Goal: Find specific page/section: Find specific page/section

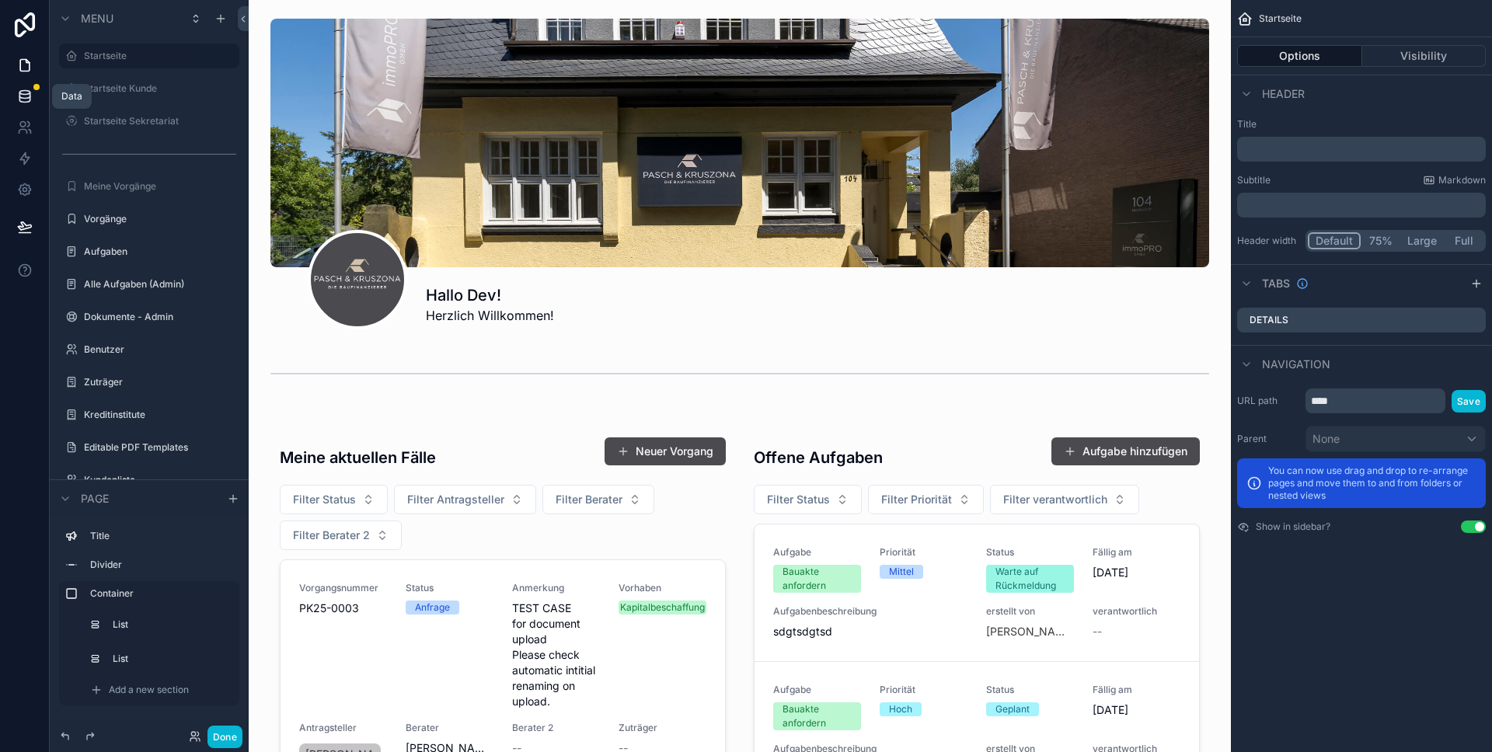
click at [30, 103] on icon at bounding box center [25, 97] width 16 height 16
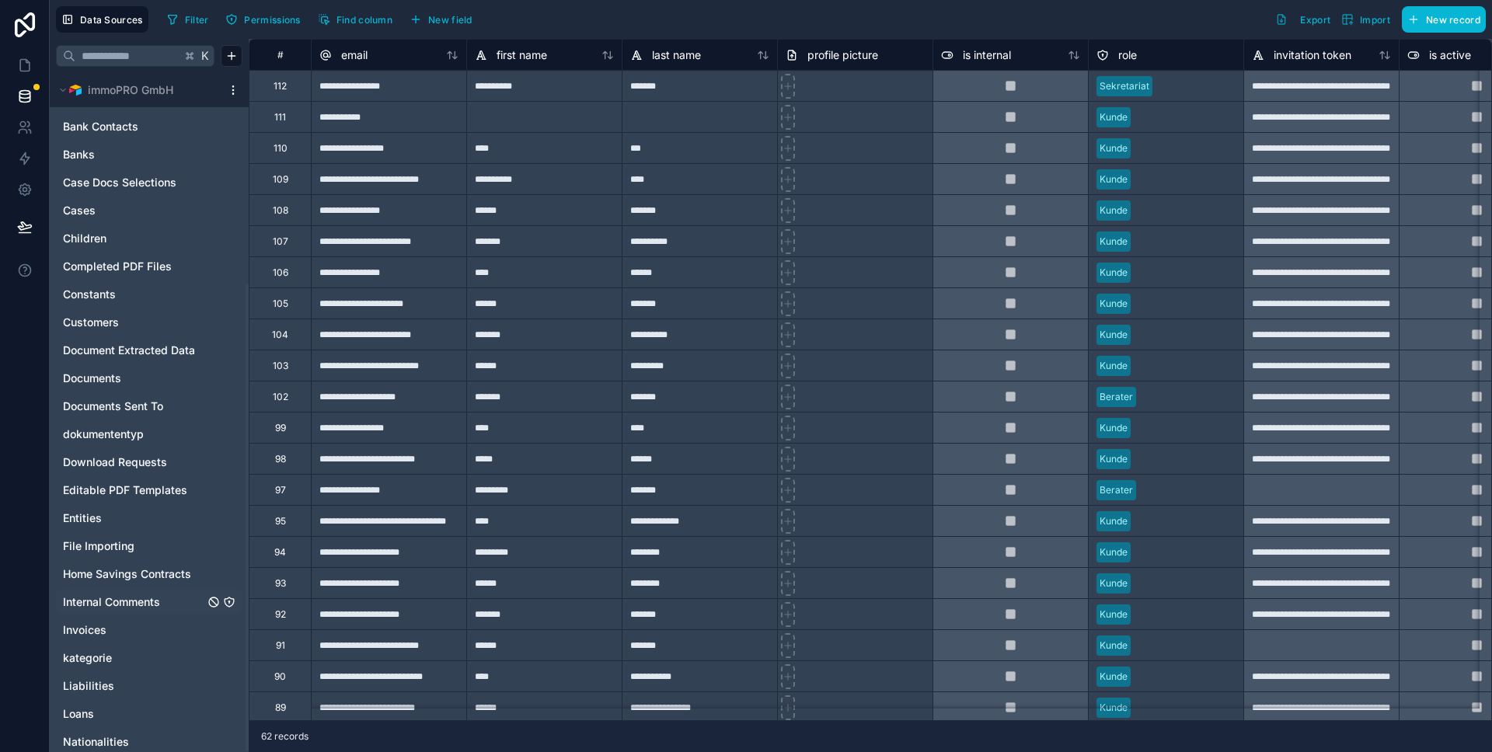
scroll to position [306, 0]
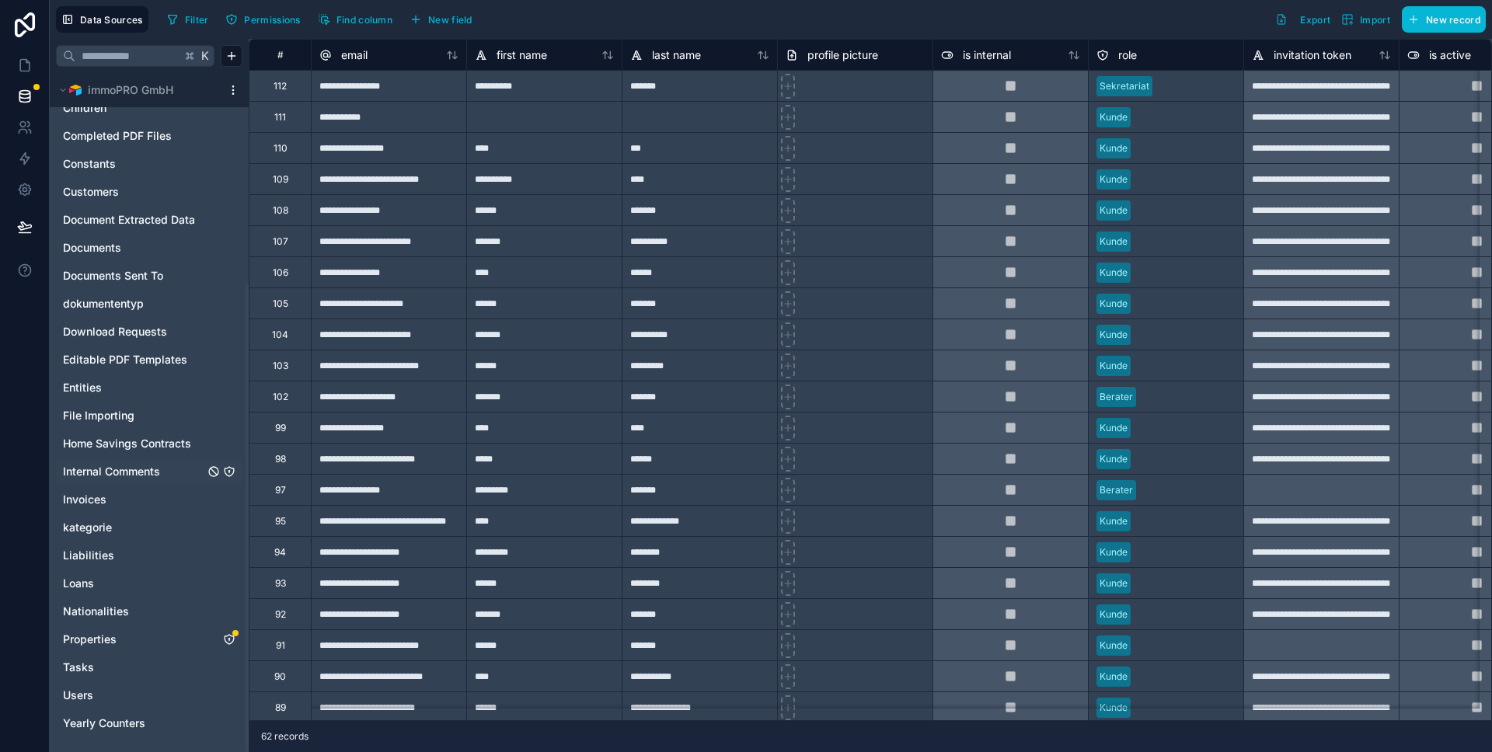
click at [237, 462] on div "Internal Comments" at bounding box center [149, 471] width 186 height 25
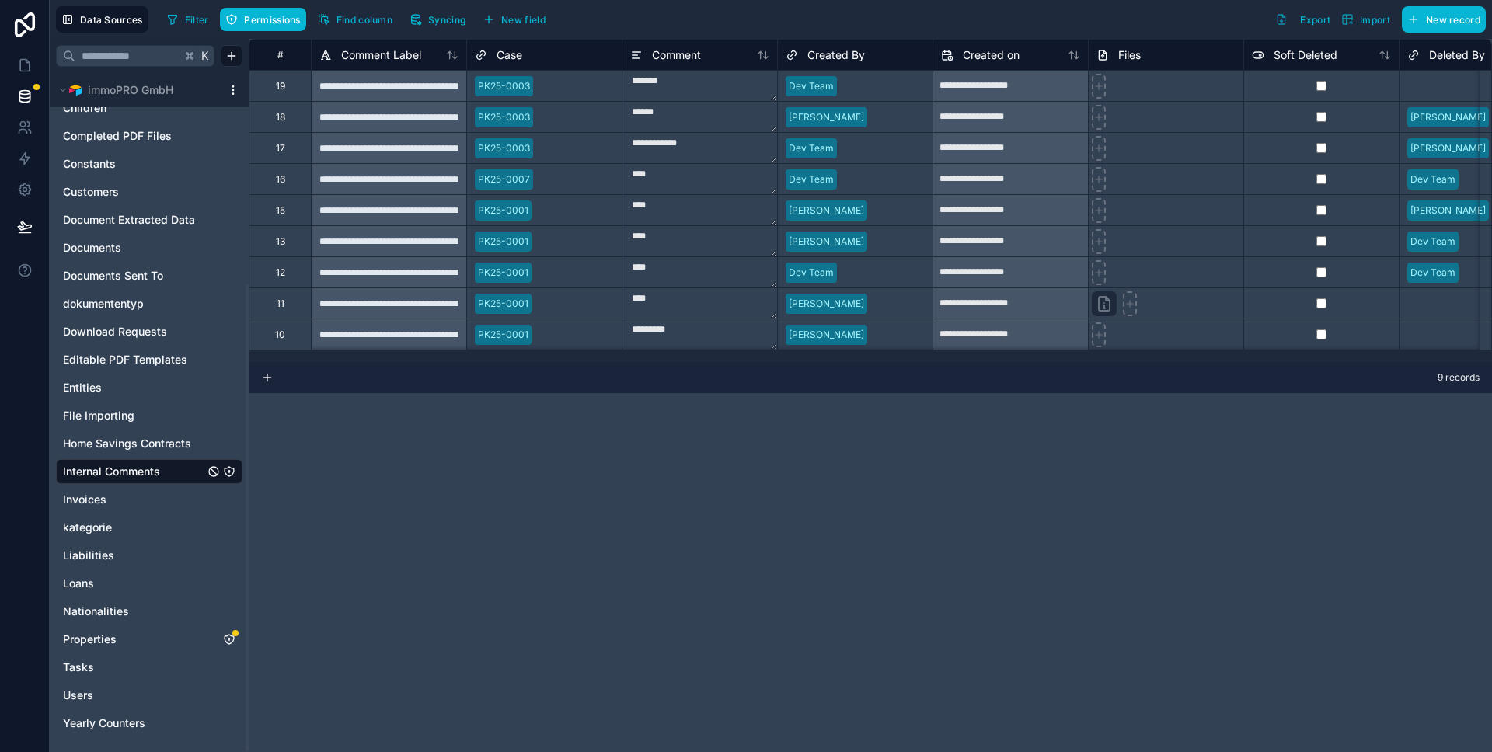
click at [228, 470] on icon "Internal Comments" at bounding box center [229, 471] width 12 height 12
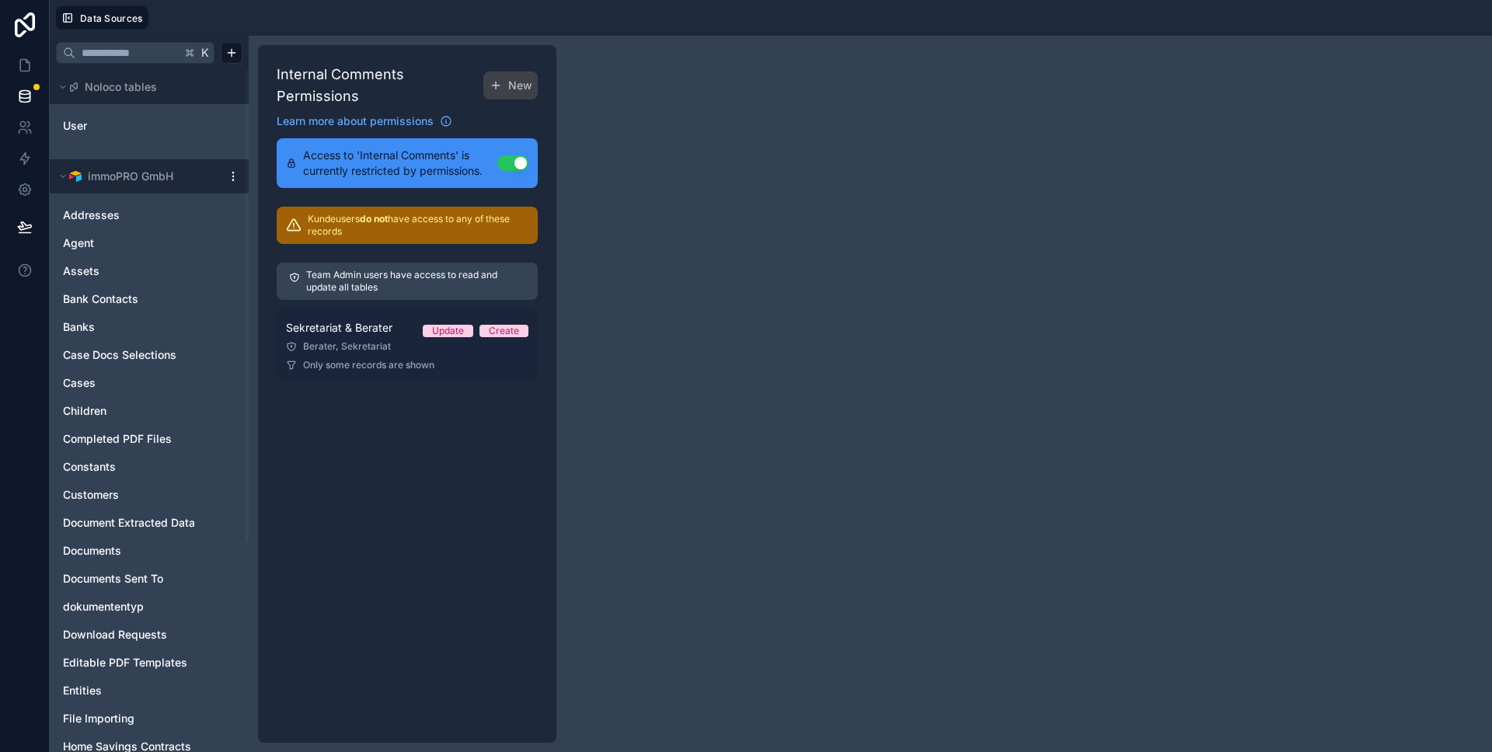
click at [334, 339] on link "Sekretariat & Berater Update Create Berater, Sekretariat Only some records are …" at bounding box center [407, 344] width 261 height 71
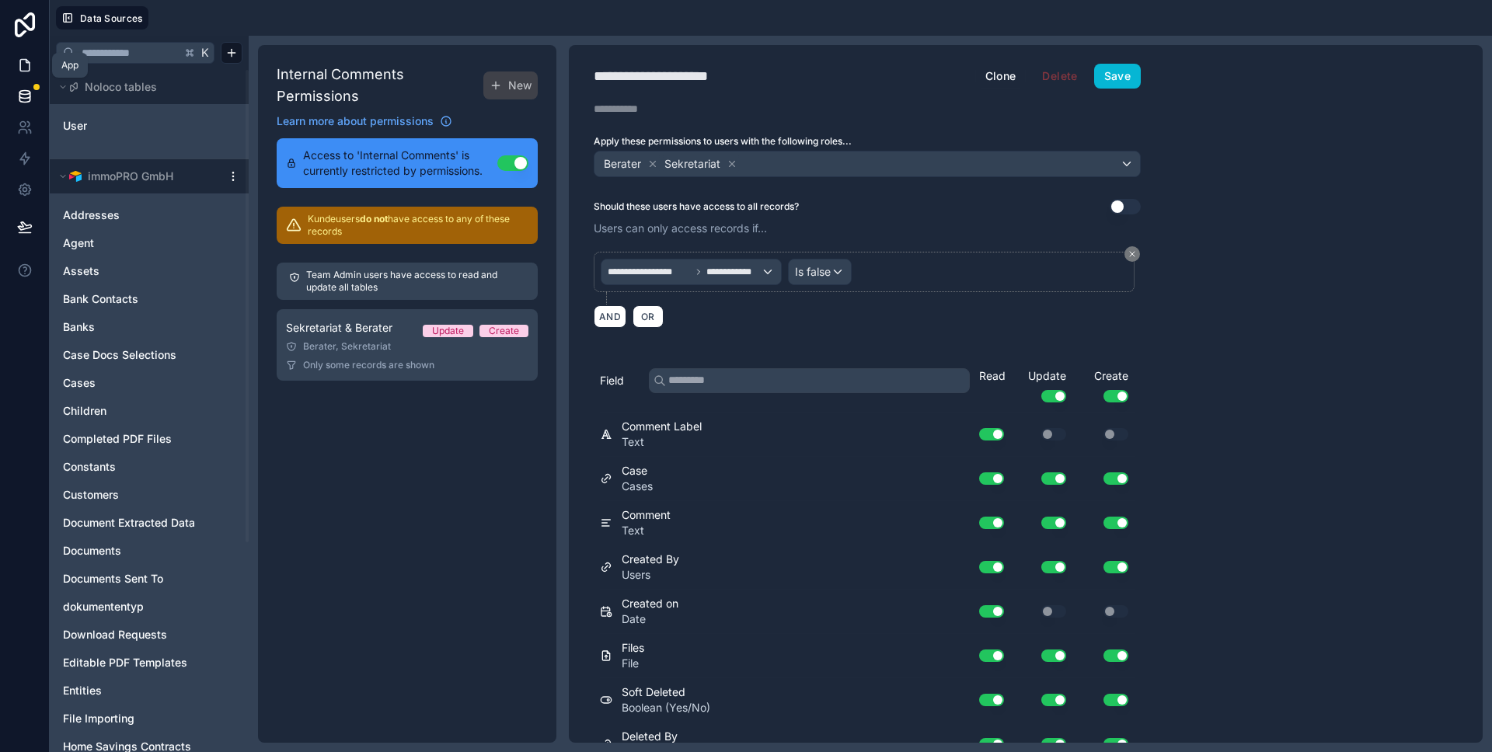
click at [28, 68] on icon at bounding box center [25, 66] width 16 height 16
